Goal: Information Seeking & Learning: Check status

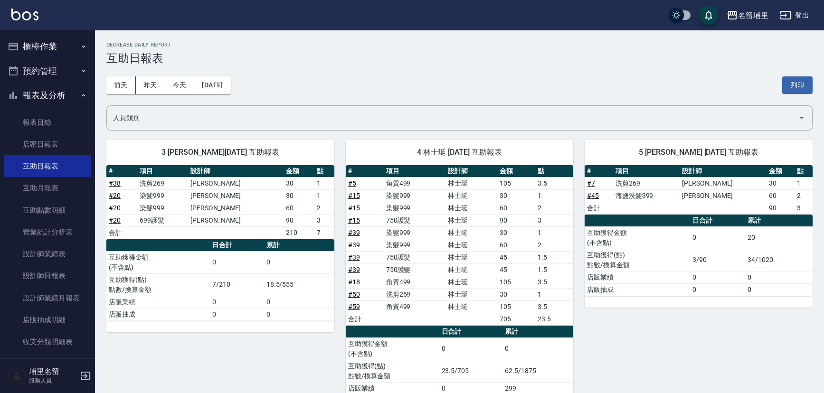
scroll to position [86, 0]
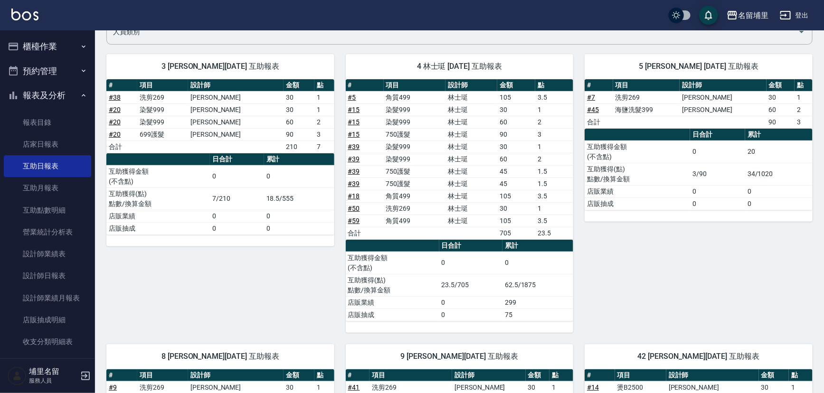
click at [38, 52] on button "櫃檯作業" at bounding box center [47, 46] width 87 height 25
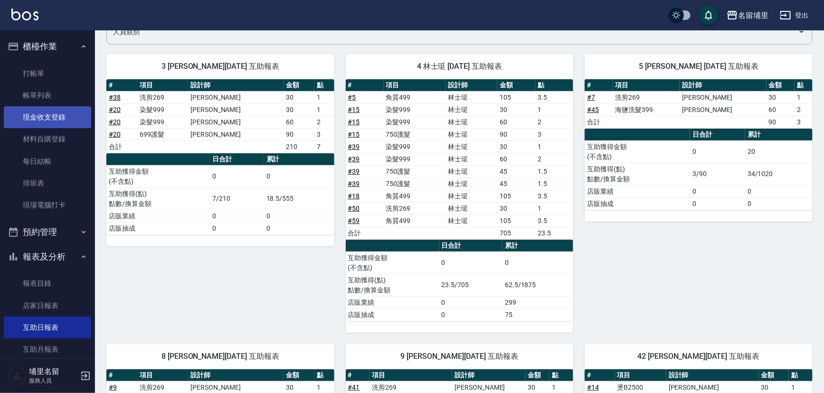
click at [56, 117] on link "現金收支登錄" at bounding box center [47, 117] width 87 height 22
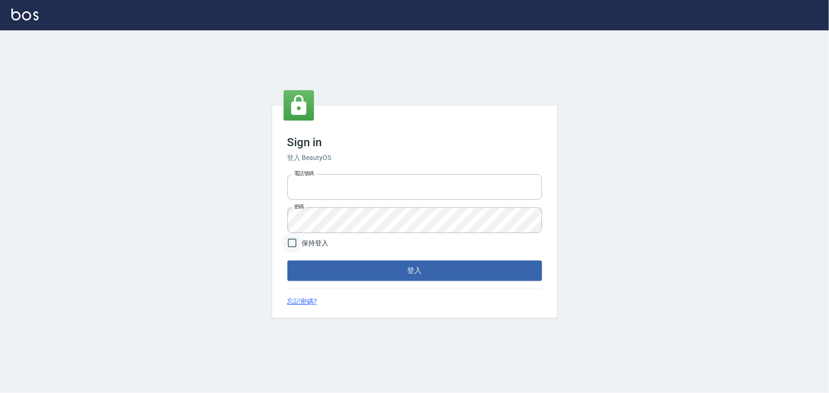
type input "2988528"
click at [296, 244] on input "保持登入" at bounding box center [292, 243] width 20 height 20
checkbox input "true"
click at [377, 271] on button "登入" at bounding box center [414, 271] width 255 height 20
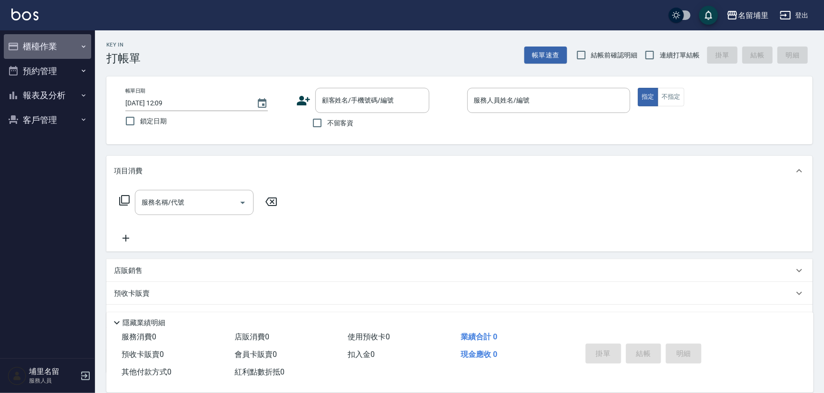
click at [27, 45] on button "櫃檯作業" at bounding box center [47, 46] width 87 height 25
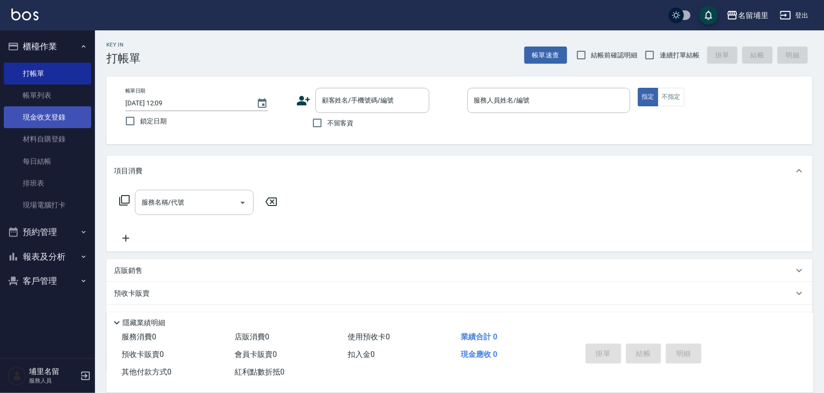
click at [32, 114] on link "現金收支登錄" at bounding box center [47, 117] width 87 height 22
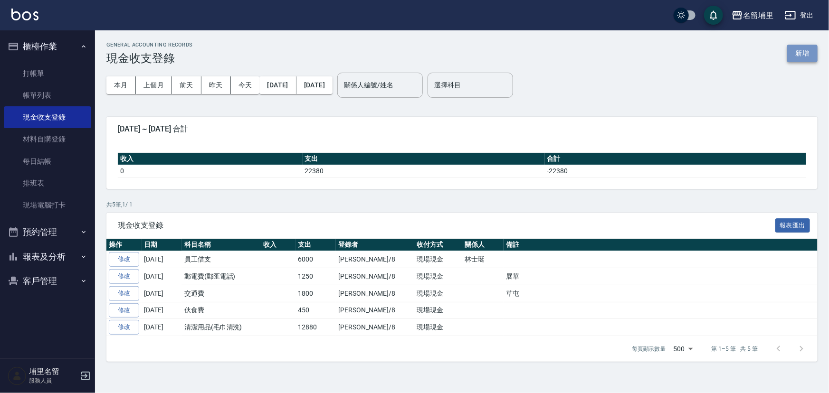
click at [798, 52] on button "新增" at bounding box center [802, 54] width 30 height 18
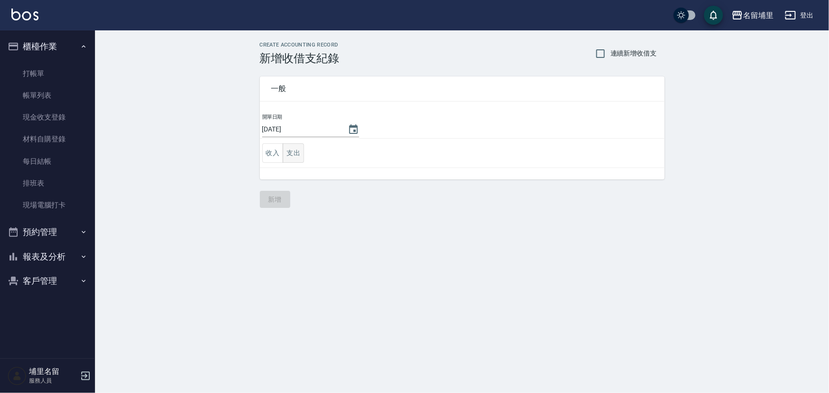
click at [297, 155] on button "支出" at bounding box center [293, 152] width 21 height 19
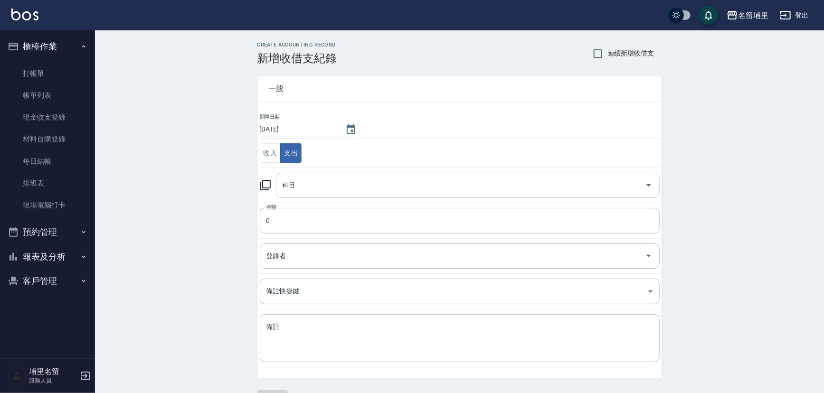
click at [337, 182] on input "科目" at bounding box center [460, 185] width 361 height 17
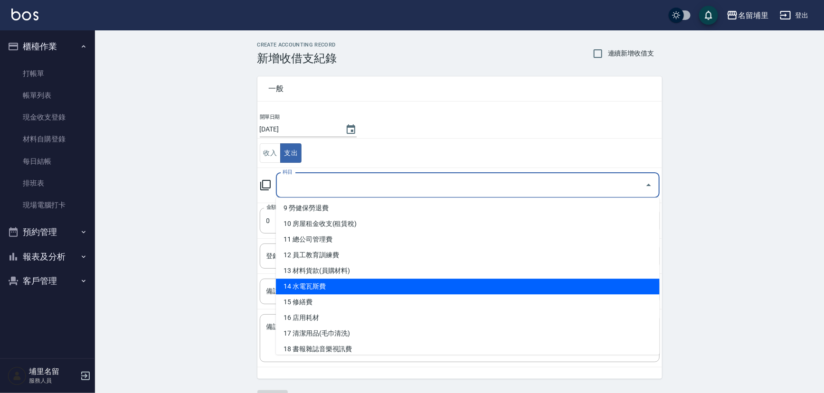
scroll to position [172, 0]
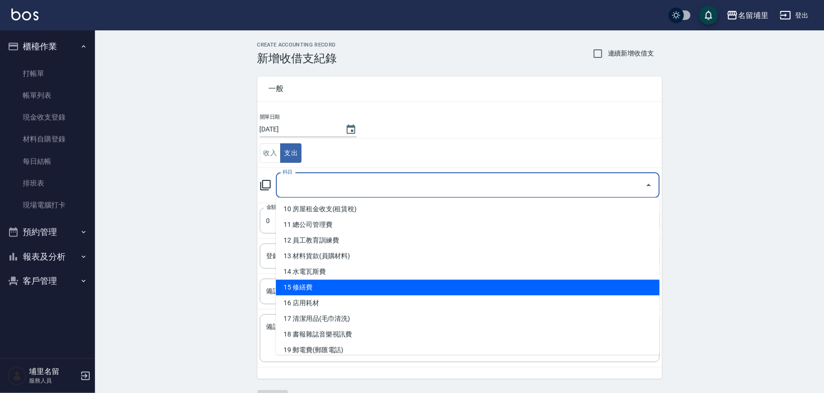
click at [374, 285] on li "15 修繕費" at bounding box center [468, 288] width 384 height 16
type input "15 修繕費"
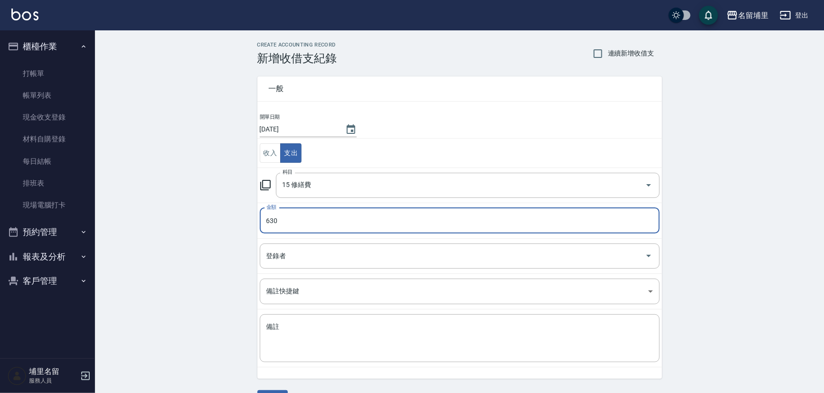
type input "630"
click at [410, 271] on td "登錄者 登錄者" at bounding box center [459, 255] width 405 height 35
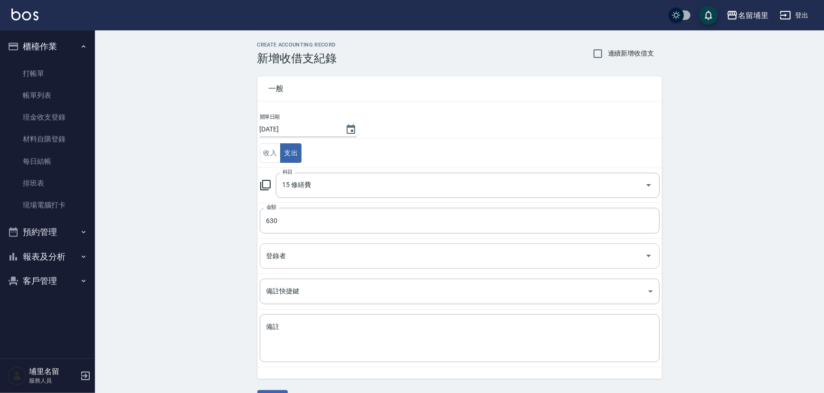
click at [410, 264] on div "登錄者" at bounding box center [460, 256] width 400 height 25
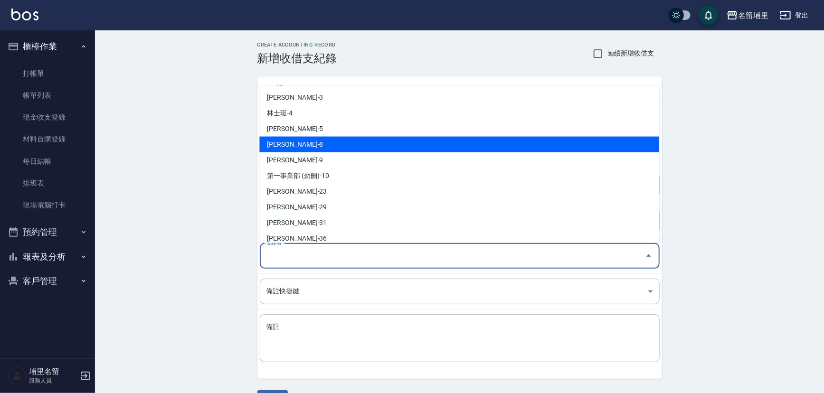
click at [365, 144] on li "黃偉傑-8" at bounding box center [459, 144] width 400 height 16
type input "黃偉傑-8"
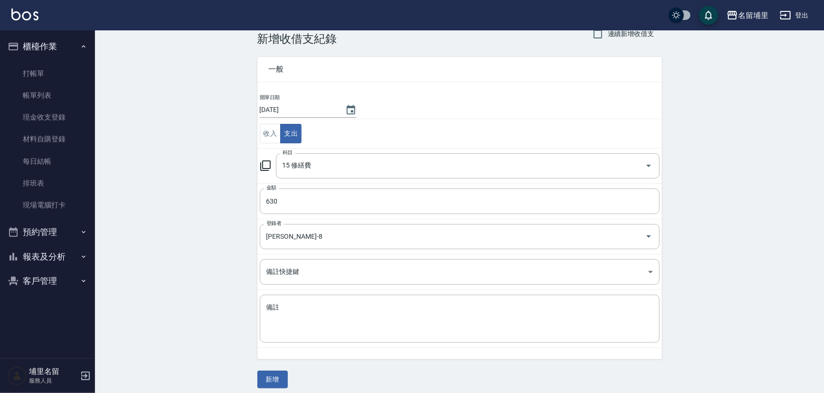
scroll to position [25, 0]
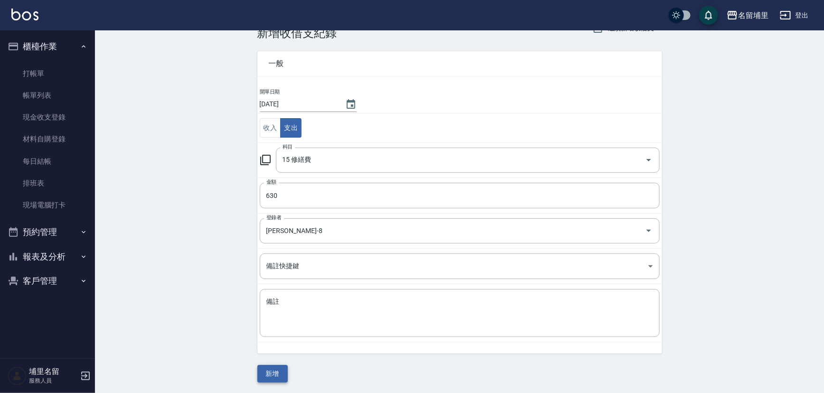
click at [271, 377] on button "新增" at bounding box center [272, 374] width 30 height 18
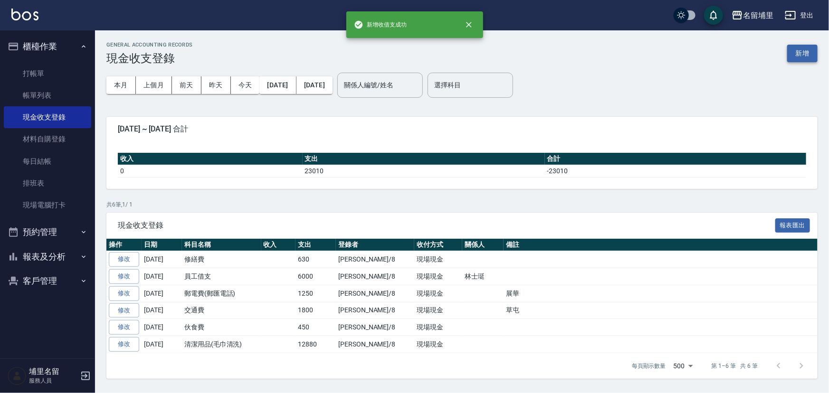
click at [806, 58] on button "新增" at bounding box center [802, 54] width 30 height 18
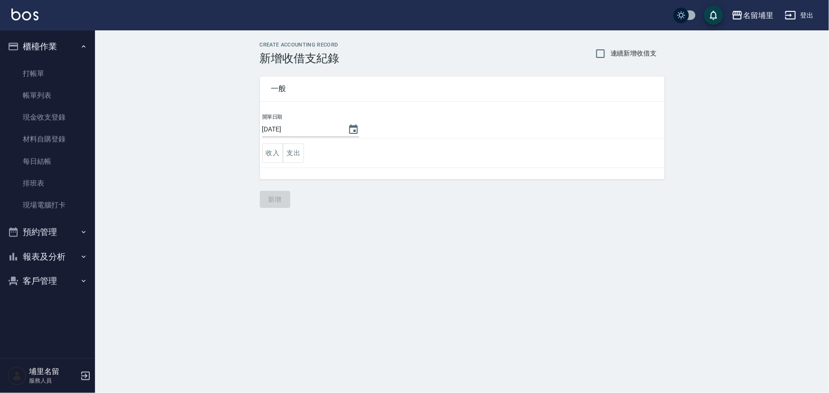
drag, startPoint x: 293, startPoint y: 159, endPoint x: 309, endPoint y: 164, distance: 16.8
click at [293, 160] on button "支出" at bounding box center [293, 152] width 21 height 19
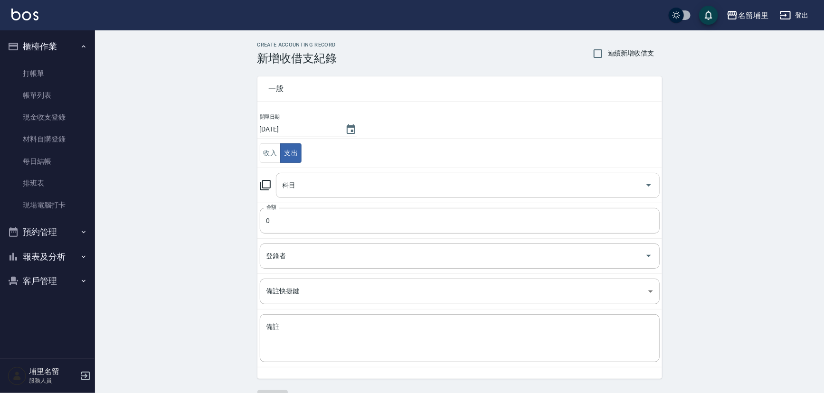
click at [341, 182] on input "科目" at bounding box center [460, 185] width 361 height 17
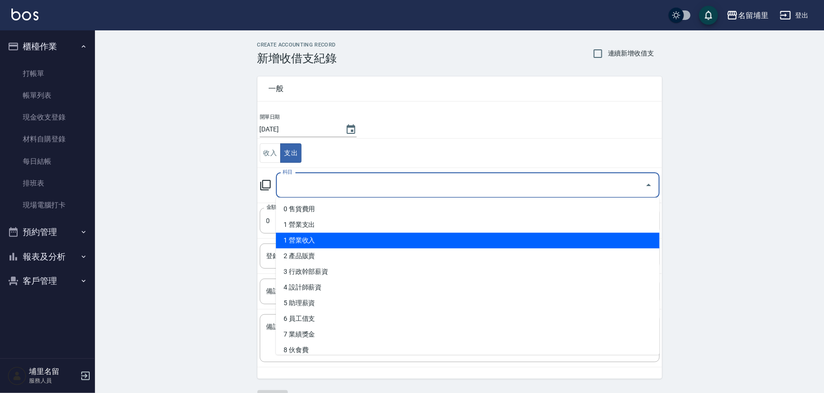
scroll to position [43, 0]
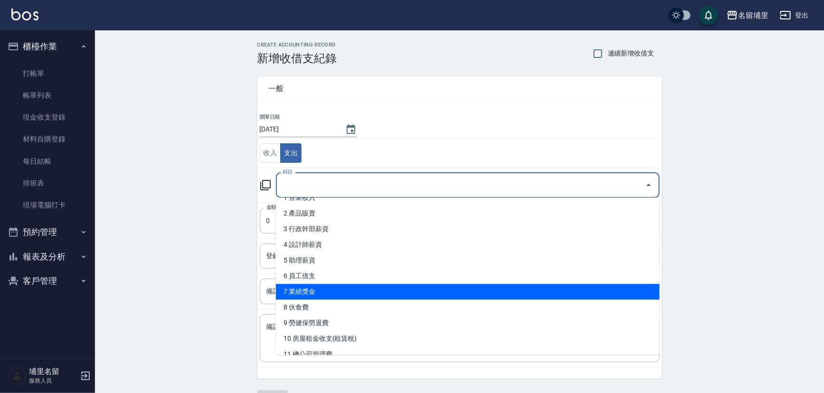
click at [346, 295] on li "7 業績獎金" at bounding box center [468, 292] width 384 height 16
type input "7 業績獎金"
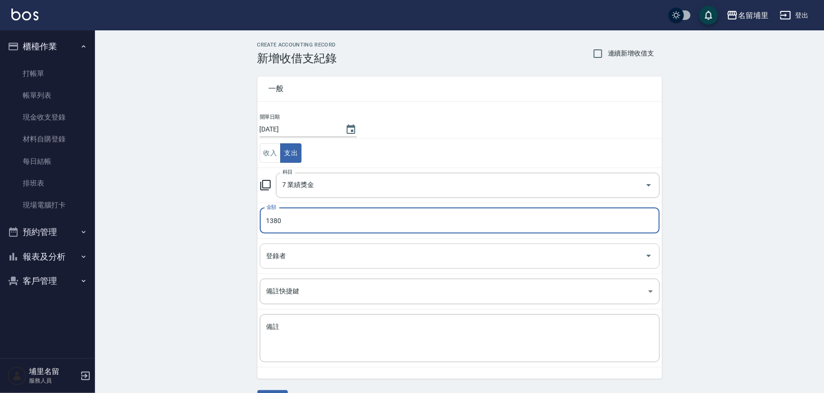
type input "1380"
click at [368, 255] on input "登錄者" at bounding box center [452, 256] width 377 height 17
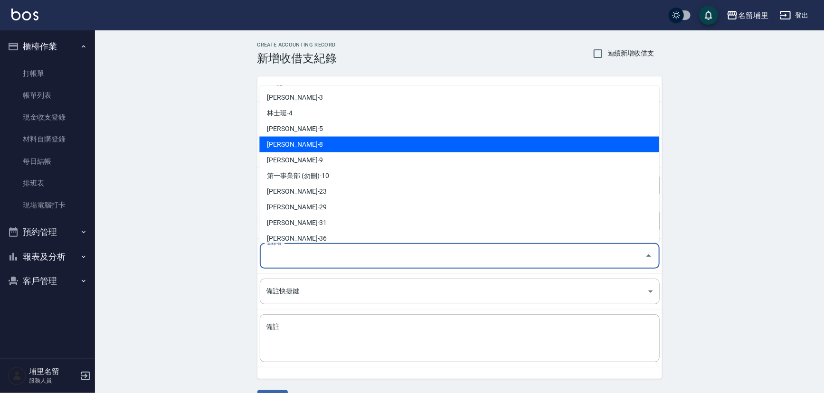
click at [367, 142] on li "黃偉傑-8" at bounding box center [459, 144] width 400 height 16
type input "黃偉傑-8"
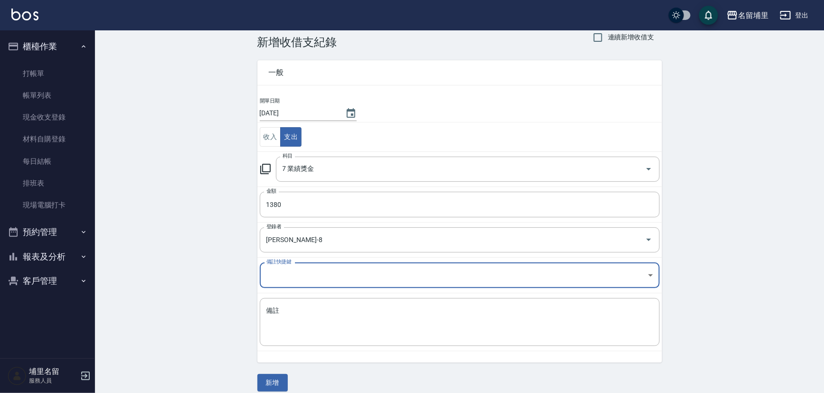
scroll to position [25, 0]
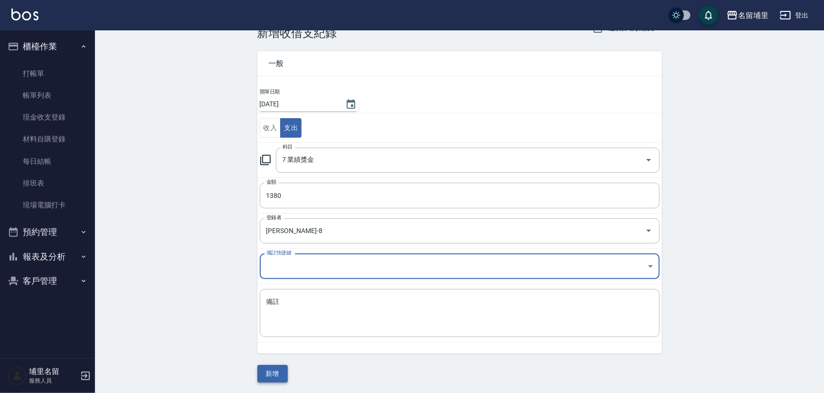
click at [274, 366] on button "新增" at bounding box center [272, 374] width 30 height 18
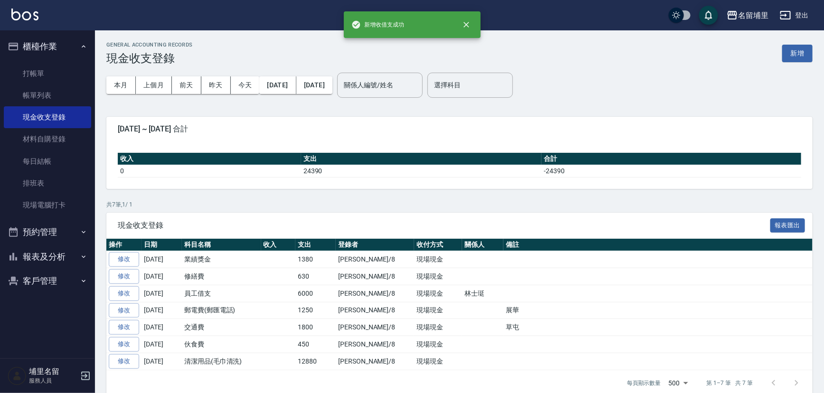
click at [60, 260] on button "報表及分析" at bounding box center [47, 257] width 87 height 25
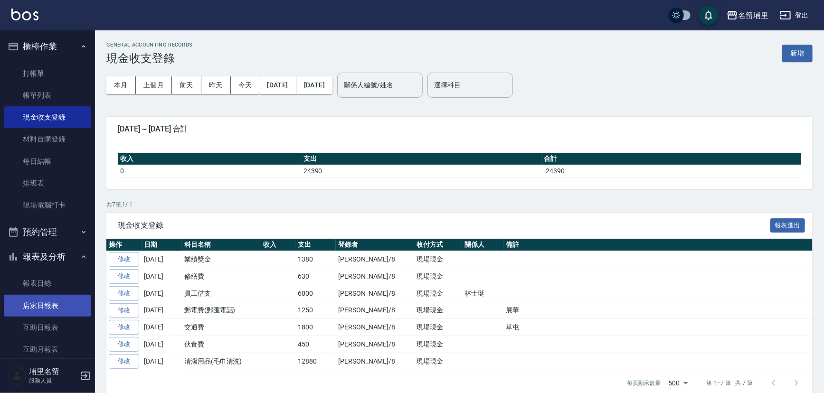
click at [41, 299] on link "店家日報表" at bounding box center [47, 306] width 87 height 22
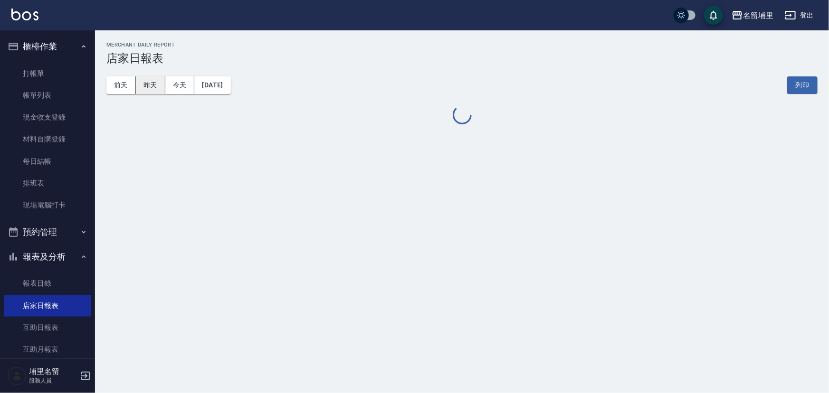
click at [152, 80] on button "昨天" at bounding box center [150, 85] width 29 height 18
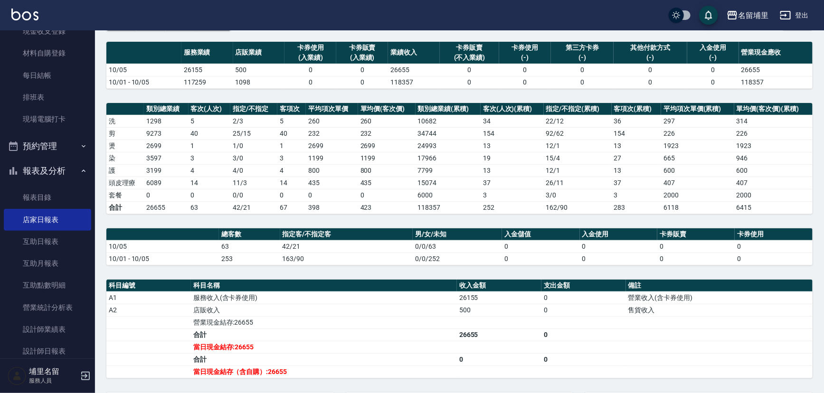
scroll to position [43, 0]
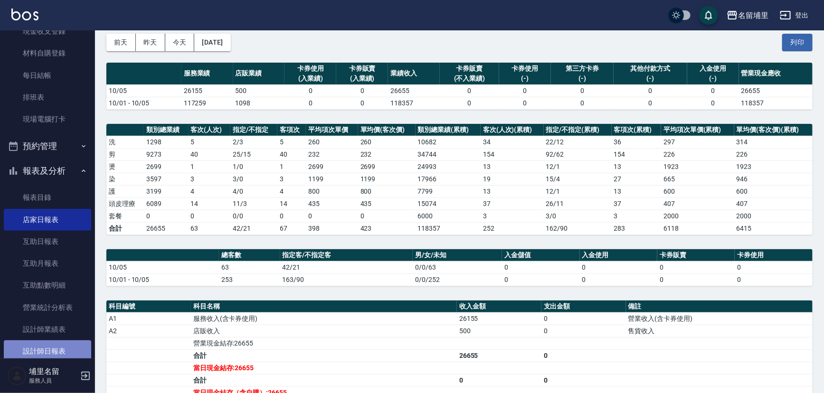
click at [57, 347] on link "設計師日報表" at bounding box center [47, 352] width 87 height 22
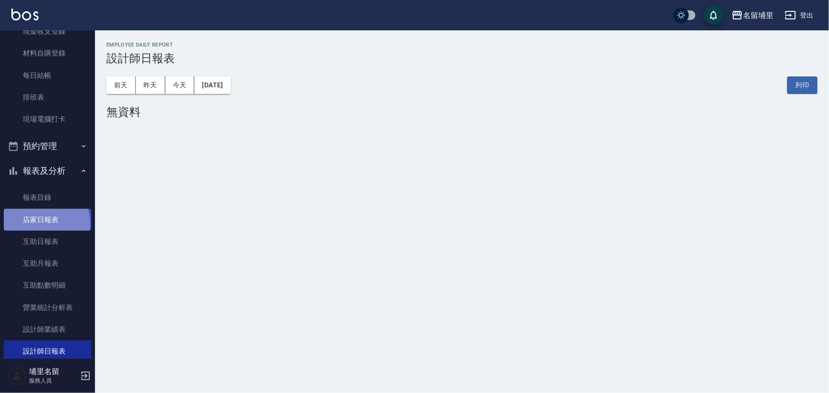
click at [46, 223] on link "店家日報表" at bounding box center [47, 220] width 87 height 22
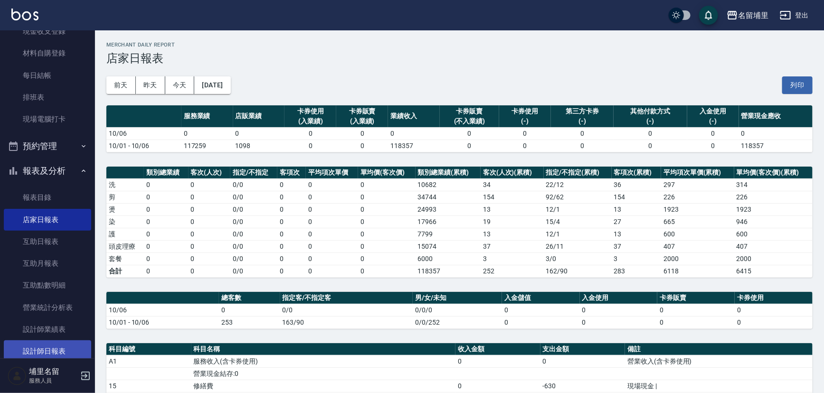
click at [50, 348] on link "設計師日報表" at bounding box center [47, 352] width 87 height 22
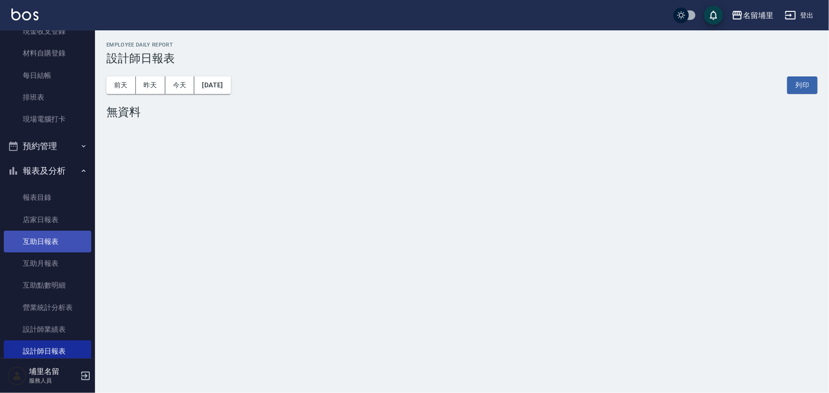
click at [60, 239] on link "互助日報表" at bounding box center [47, 242] width 87 height 22
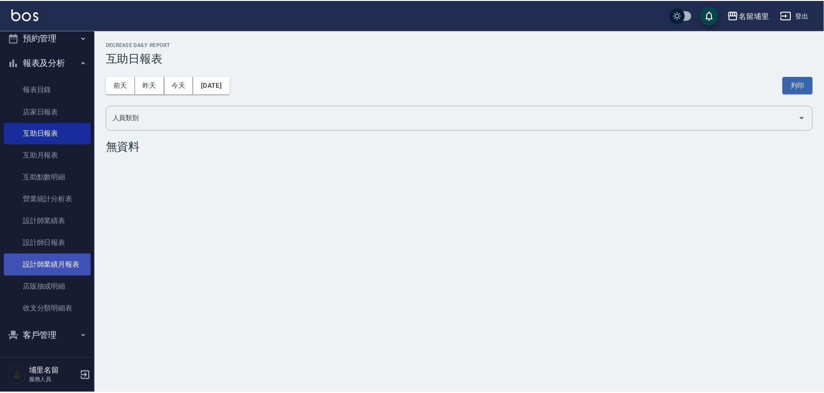
scroll to position [195, 0]
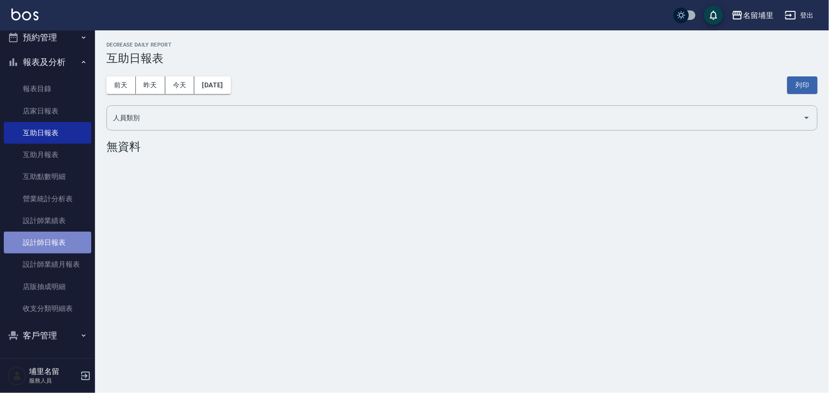
click at [54, 235] on link "設計師日報表" at bounding box center [47, 243] width 87 height 22
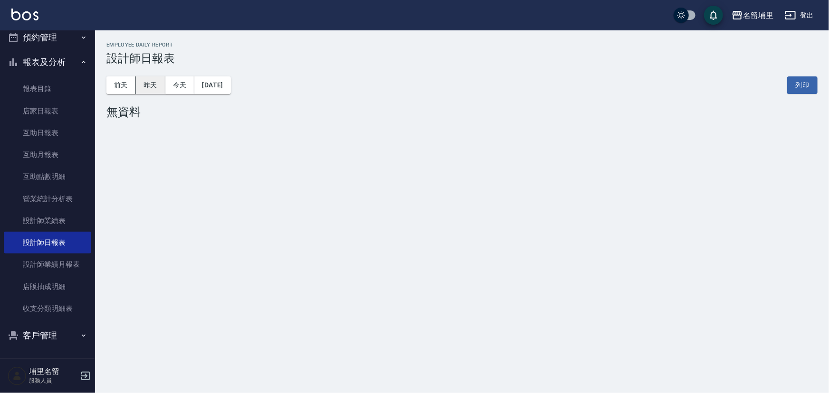
click at [146, 86] on button "昨天" at bounding box center [150, 85] width 29 height 18
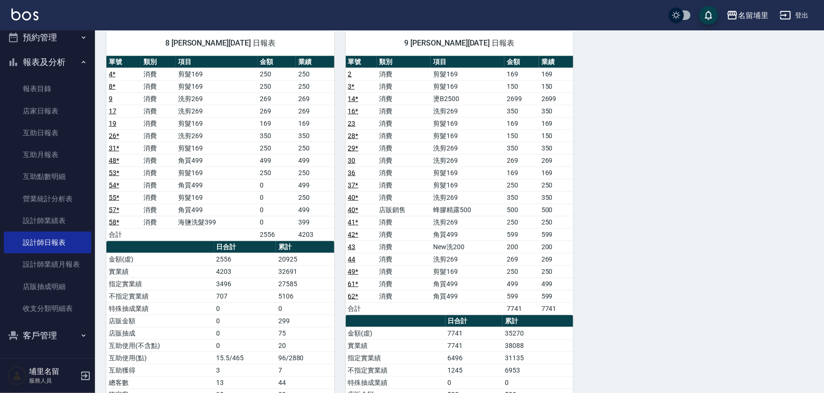
scroll to position [668, 0]
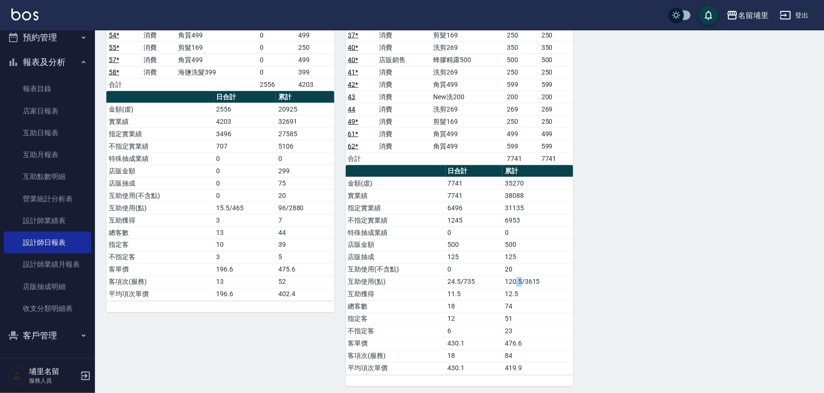
drag, startPoint x: 518, startPoint y: 281, endPoint x: 514, endPoint y: 285, distance: 5.4
click at [516, 282] on td "120.5/3615" at bounding box center [538, 282] width 71 height 12
click at [517, 303] on td "74" at bounding box center [538, 307] width 71 height 12
drag, startPoint x: 517, startPoint y: 303, endPoint x: 502, endPoint y: 303, distance: 15.7
click at [502, 303] on tr "總客數 18 74" at bounding box center [460, 307] width 228 height 12
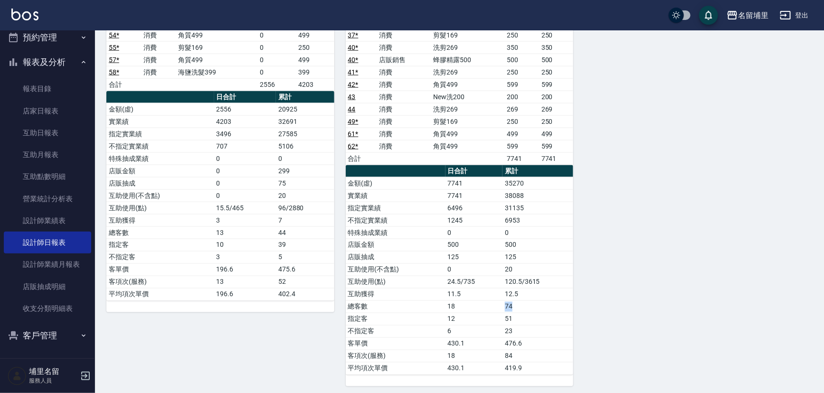
click at [502, 303] on td "18" at bounding box center [474, 307] width 57 height 12
drag, startPoint x: 503, startPoint y: 312, endPoint x: 562, endPoint y: 320, distance: 60.0
click at [562, 320] on td "51" at bounding box center [538, 319] width 71 height 12
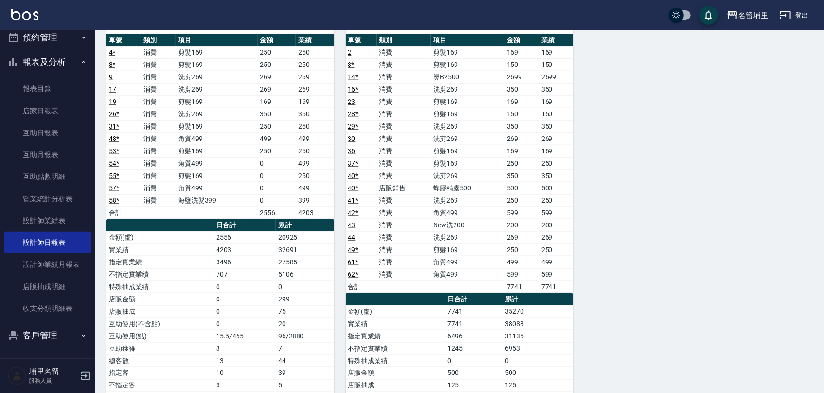
scroll to position [452, 0]
